Goal: Use online tool/utility: Utilize a website feature to perform a specific function

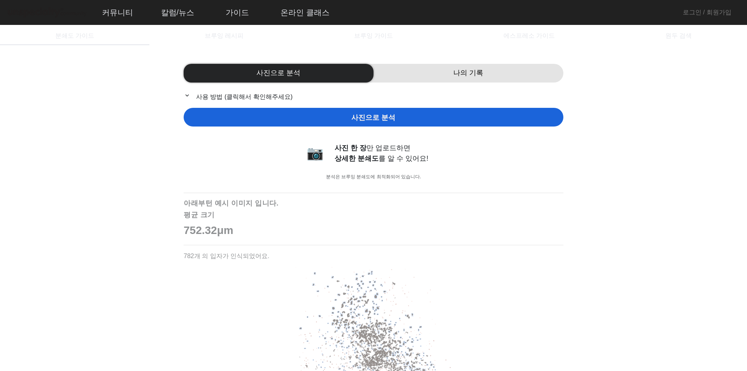
click at [432, 121] on div "사진으로 분석" at bounding box center [374, 117] width 380 height 19
click at [332, 121] on div "사진으로 분석" at bounding box center [374, 117] width 380 height 19
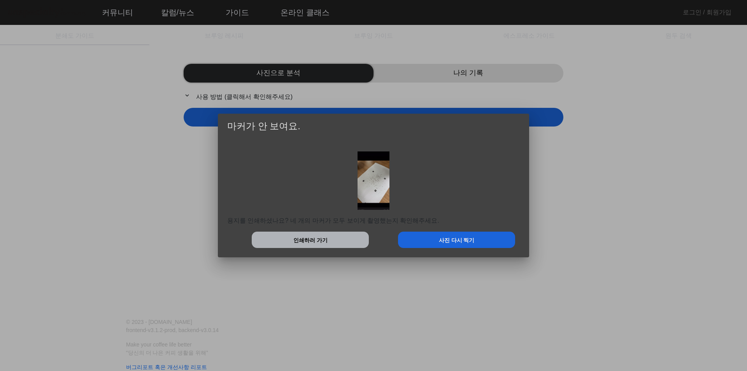
click at [296, 242] on span "인쇄하러 가기" at bounding box center [310, 240] width 34 height 8
click at [665, 201] on div at bounding box center [373, 185] width 747 height 371
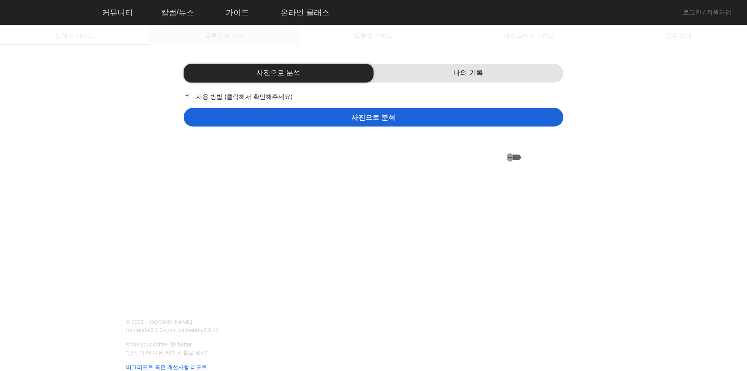
click at [238, 39] on span "브루잉 레시피" at bounding box center [224, 36] width 39 height 6
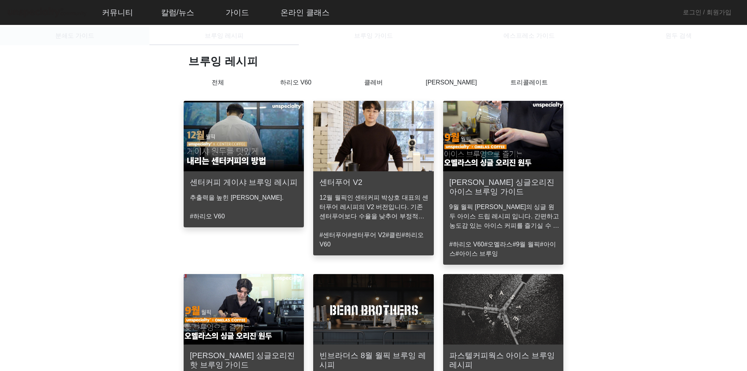
click at [69, 39] on span "분쇄도 가이드" at bounding box center [74, 36] width 39 height 6
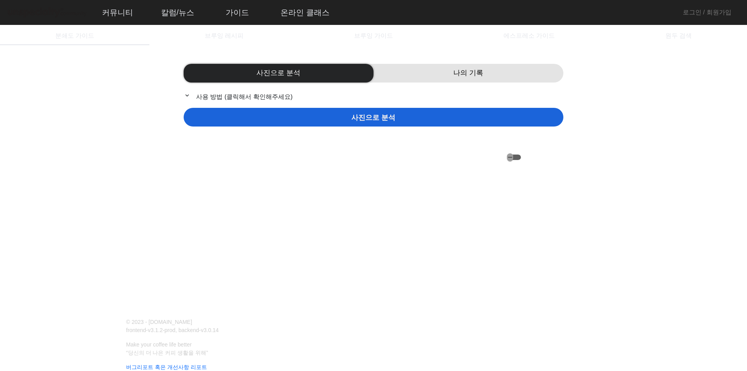
click at [184, 93] on mat-icon "expand_more" at bounding box center [188, 95] width 9 height 7
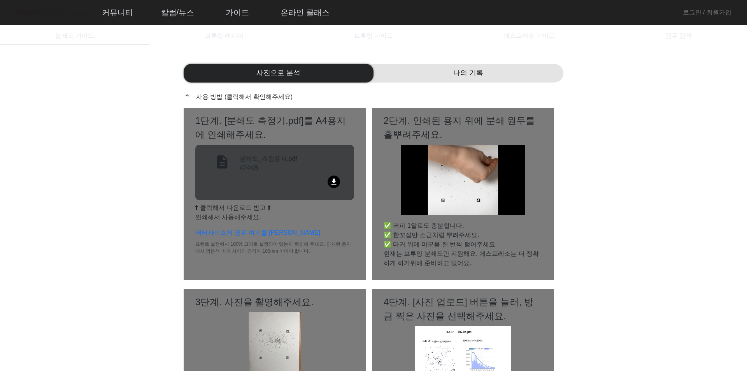
click at [339, 180] on mat-icon "file_download" at bounding box center [334, 181] width 12 height 12
click at [681, 285] on app-grind-compass "사진으로 분석 나의 기록 expand_less 사용 방법 (클릭해서 확인해주세요) 1단계. [분쇄도 측정기.pdf]를 A4용지에 인쇄해주세요.…" at bounding box center [373, 276] width 728 height 444
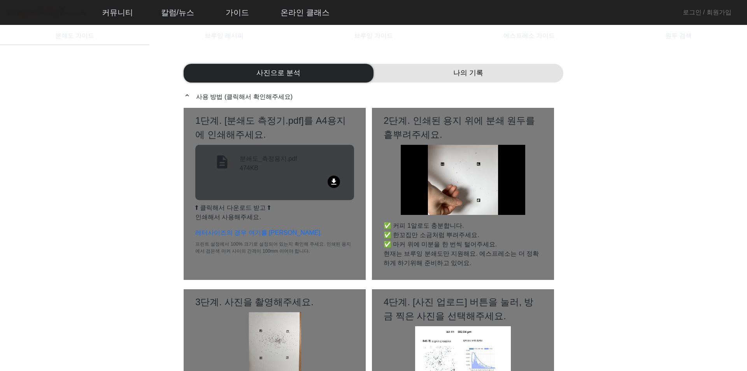
click at [304, 61] on div "사진으로 분석 나의 기록 expand_less 사용 방법 (클릭해서 확인해주세요) 1단계. [분쇄도 측정기.pdf]를 A4용지에 인쇄해주세요.…" at bounding box center [374, 276] width 380 height 444
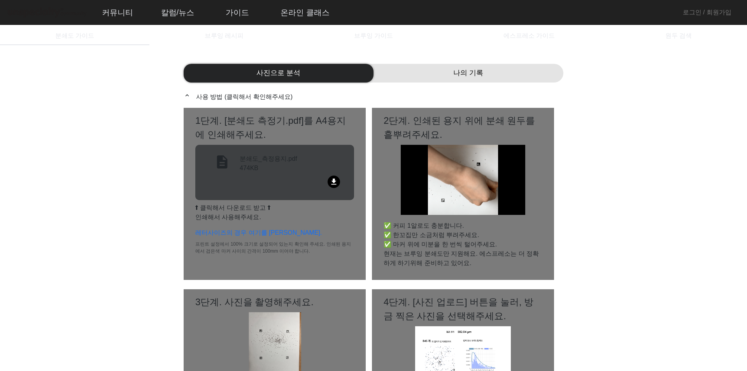
click at [304, 68] on div "사진으로 분석" at bounding box center [279, 73] width 190 height 19
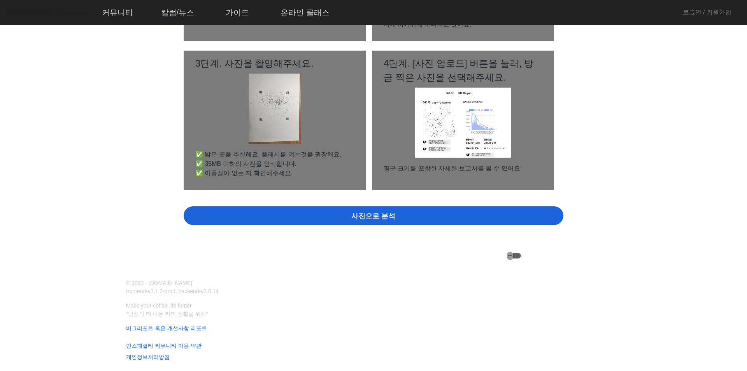
click at [374, 213] on span "사진으로 분석" at bounding box center [373, 216] width 44 height 11
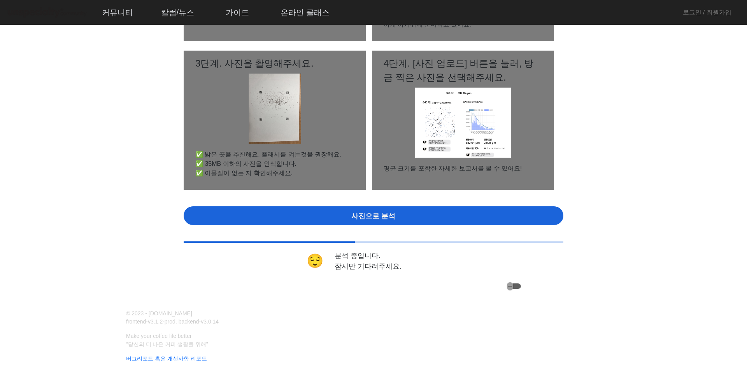
scroll to position [0, 0]
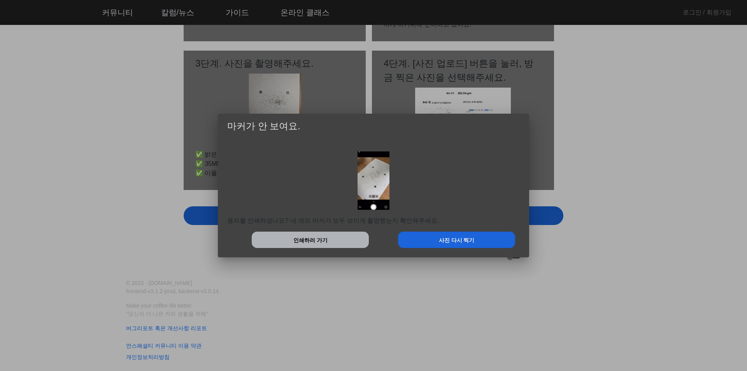
click at [625, 179] on div at bounding box center [373, 185] width 747 height 371
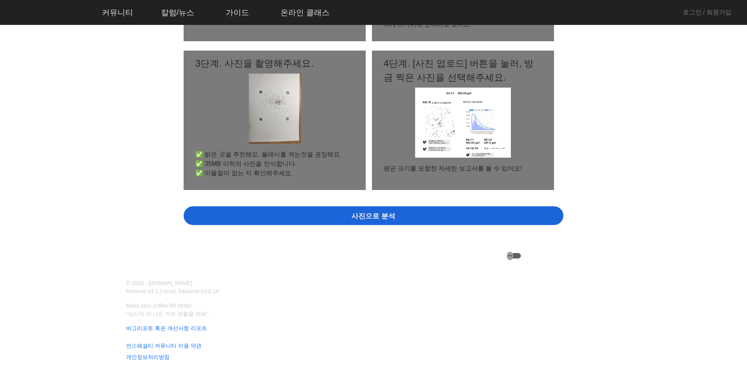
click at [412, 222] on div "사진으로 분석" at bounding box center [374, 215] width 380 height 19
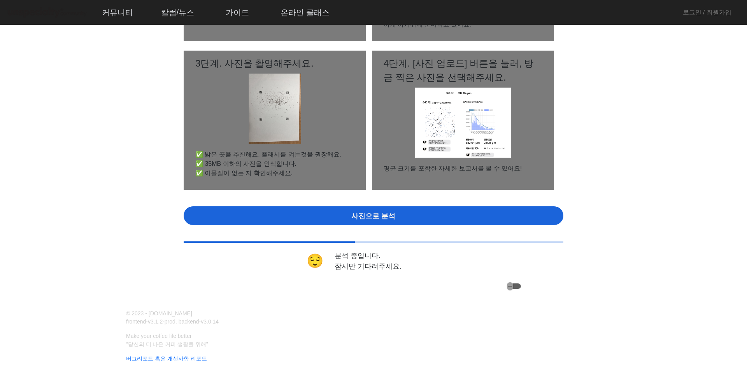
scroll to position [0, 0]
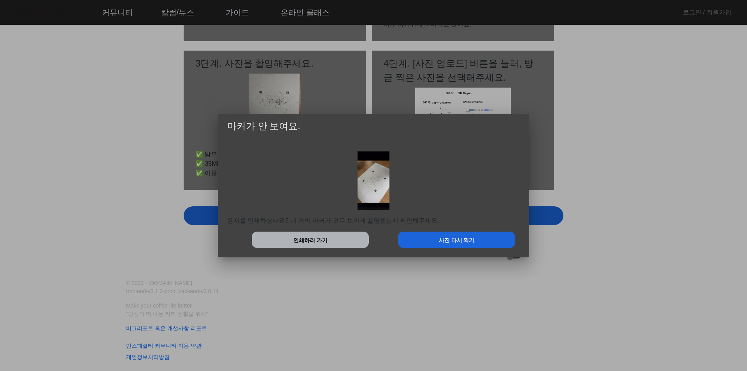
click at [641, 192] on div at bounding box center [373, 185] width 747 height 371
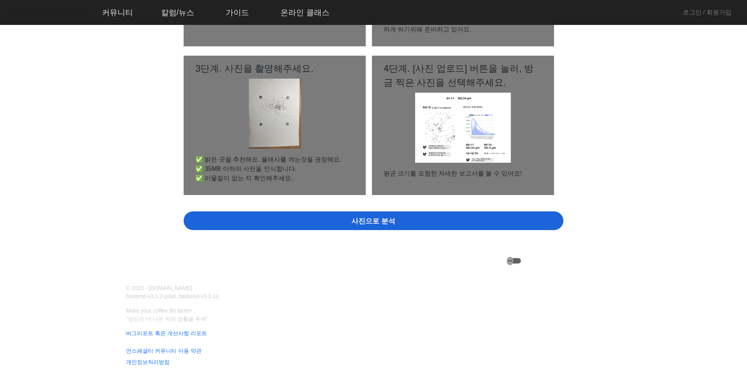
scroll to position [239, 0]
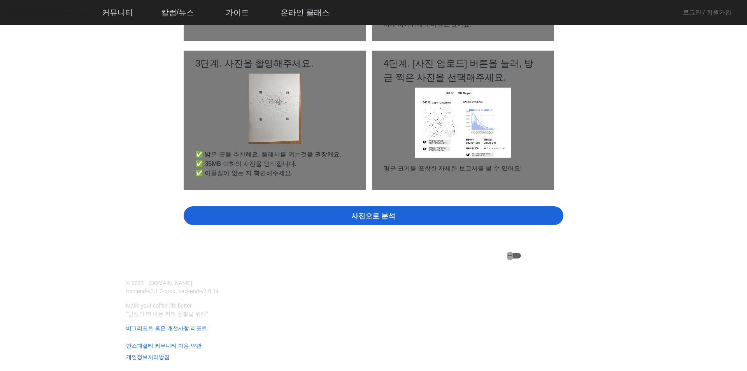
click at [668, 240] on app-grind-compass "사진으로 분석 나의 기록 expand_less 사용 방법 (클릭해서 확인해주세요) 1단계. [분쇄도 측정기.pdf]를 A4용지에 인쇄해주세요.…" at bounding box center [373, 38] width 728 height 444
click at [357, 212] on span "사진으로 분석" at bounding box center [373, 216] width 44 height 11
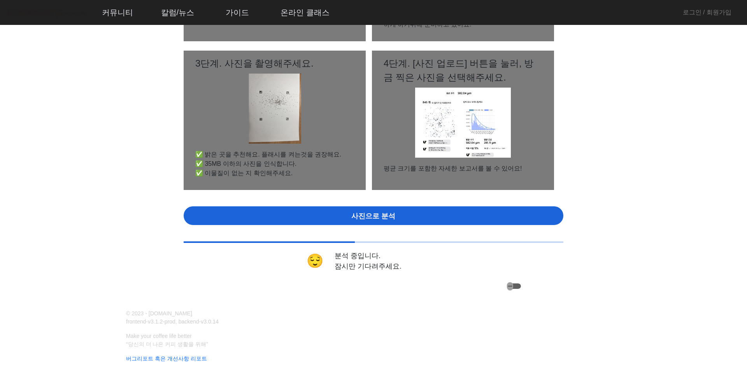
scroll to position [0, 0]
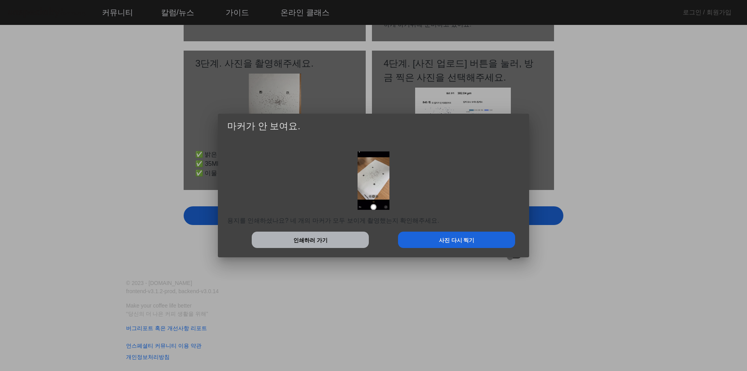
click at [628, 278] on div at bounding box center [373, 185] width 747 height 371
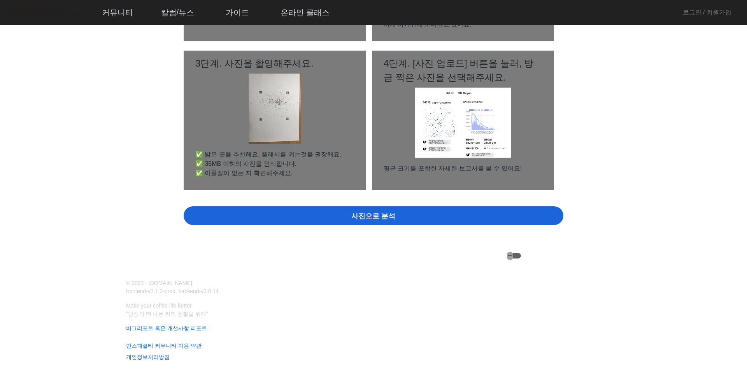
click at [501, 218] on div "사진으로 분석" at bounding box center [374, 215] width 380 height 19
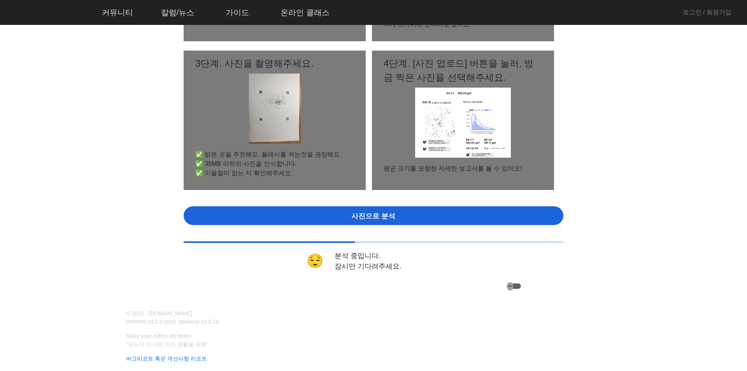
scroll to position [0, 0]
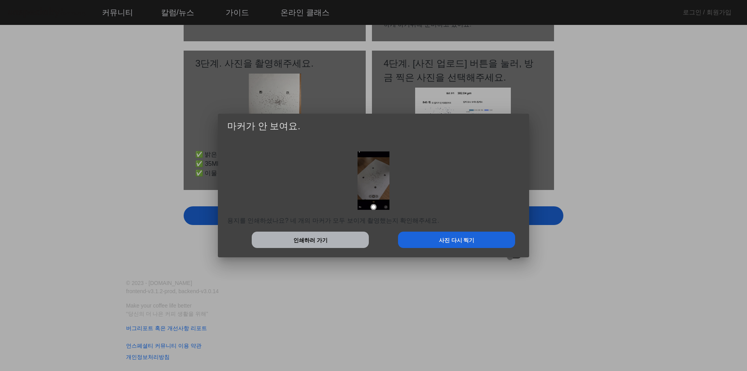
click at [726, 133] on div at bounding box center [373, 185] width 747 height 371
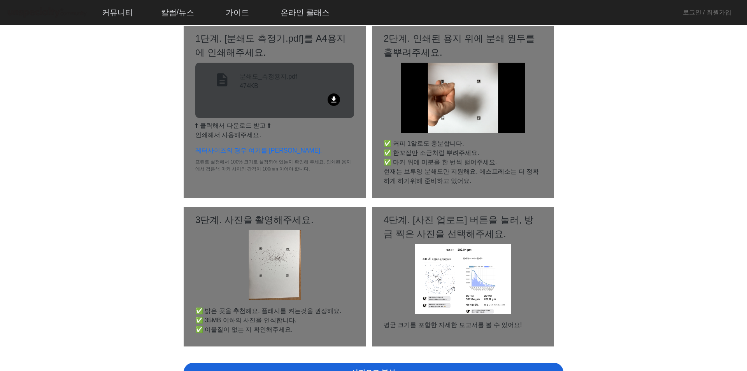
scroll to position [83, 0]
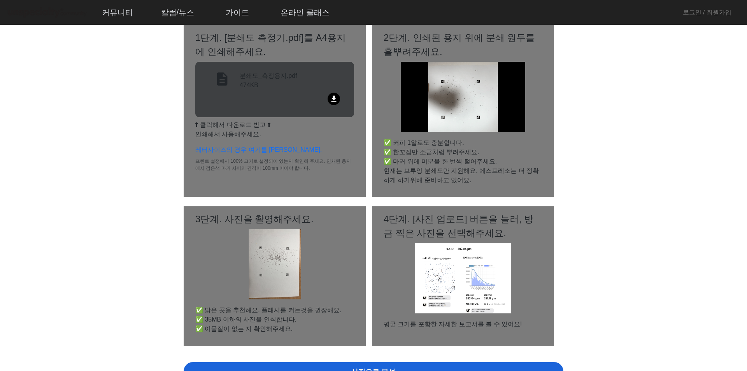
click at [574, 165] on app-grind-compass "사진으로 분석 나의 기록 expand_less 사용 방법 (클릭해서 확인해주세요) 1단계. [분쇄도 측정기.pdf]를 A4용지에 인쇄해주세요.…" at bounding box center [373, 194] width 728 height 444
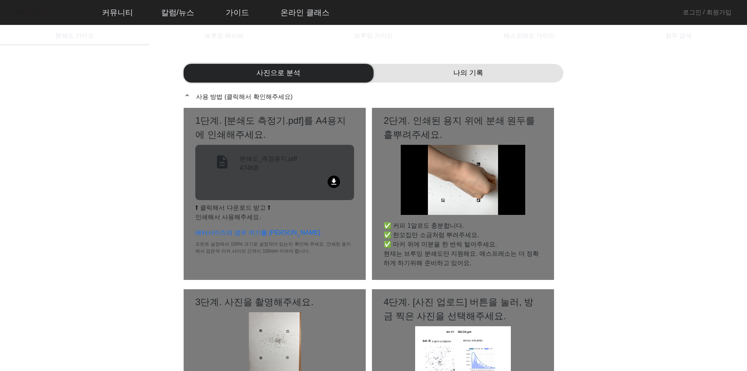
scroll to position [239, 0]
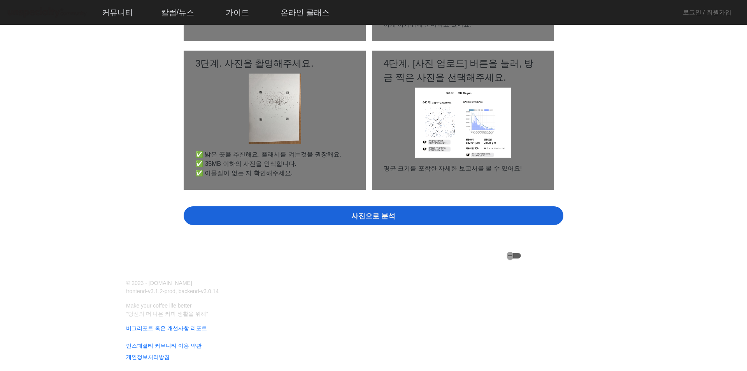
click at [376, 214] on span "사진으로 분석" at bounding box center [373, 216] width 44 height 11
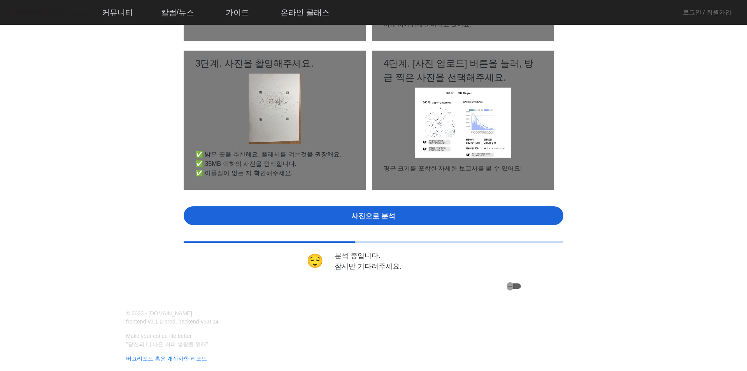
scroll to position [0, 0]
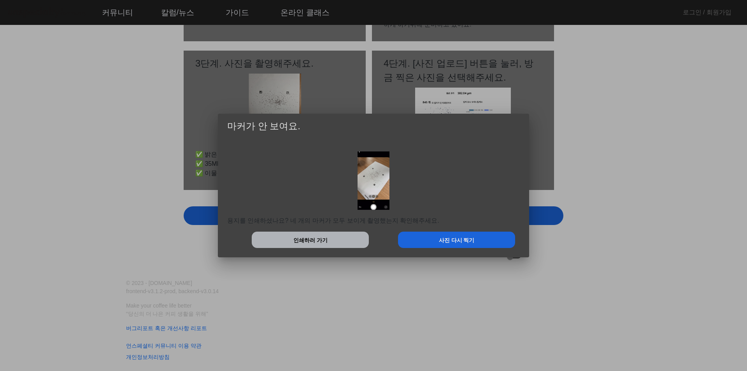
click at [449, 242] on span "사진 다시 찍기" at bounding box center [457, 240] width 36 height 8
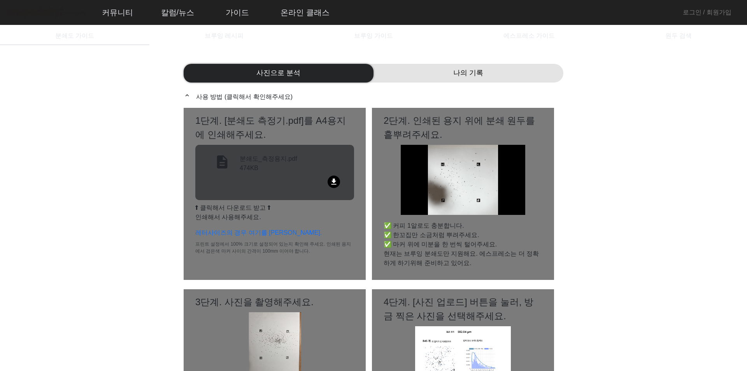
scroll to position [239, 0]
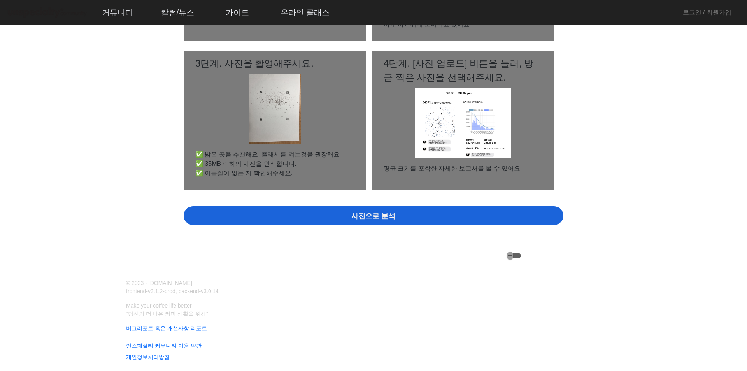
click at [384, 209] on div "사진으로 분석" at bounding box center [374, 215] width 380 height 19
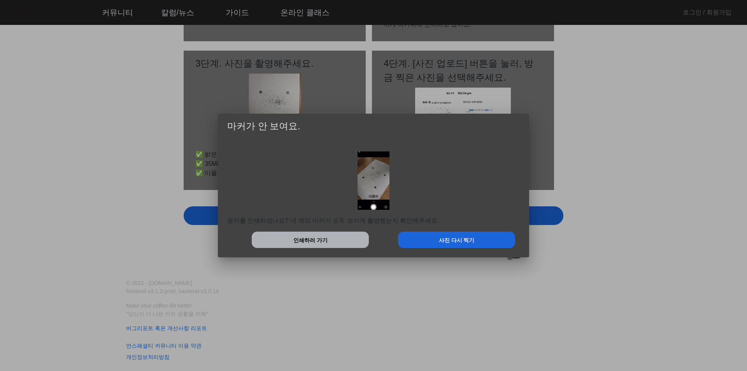
scroll to position [0, 0]
drag, startPoint x: 651, startPoint y: 179, endPoint x: 646, endPoint y: 168, distance: 12.2
click at [646, 168] on div at bounding box center [373, 185] width 747 height 371
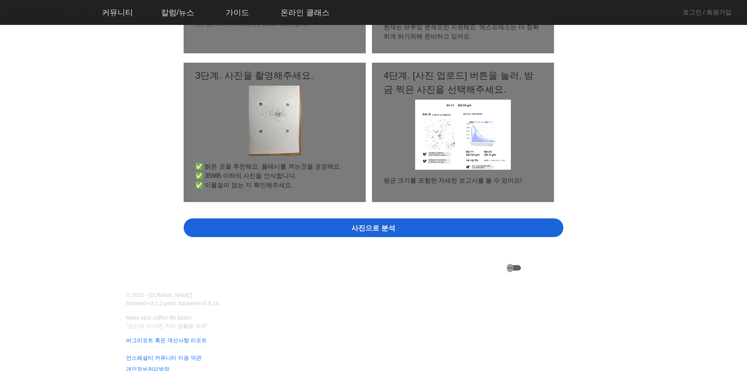
scroll to position [239, 0]
